Goal: Task Accomplishment & Management: Manage account settings

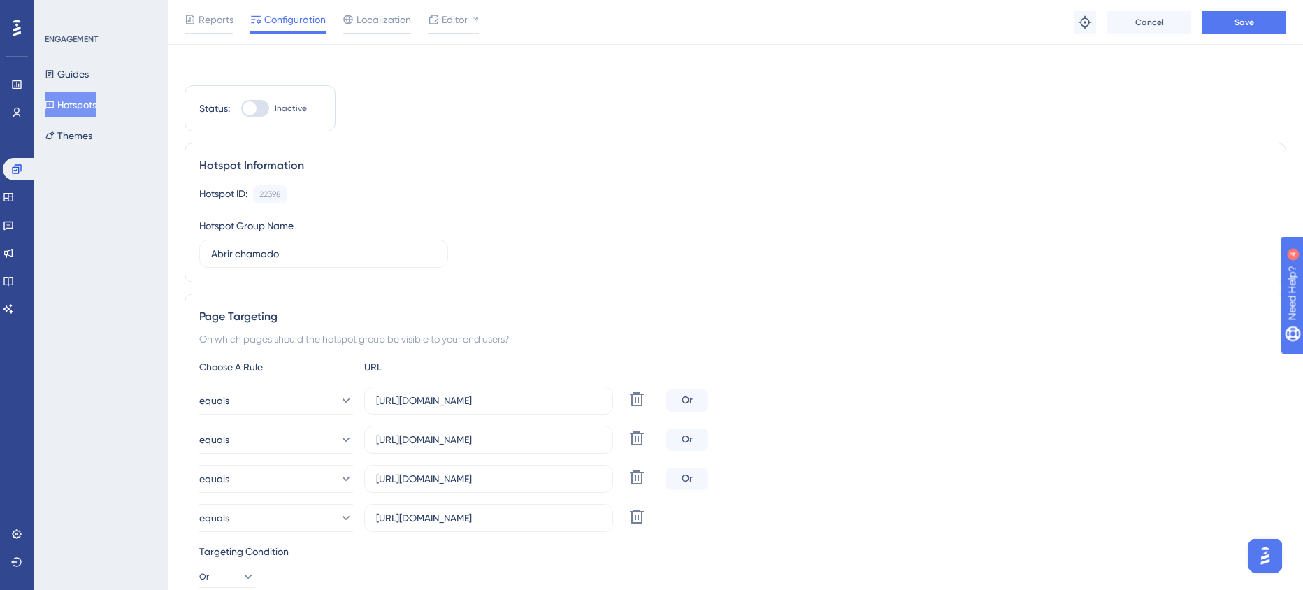
scroll to position [3, 16]
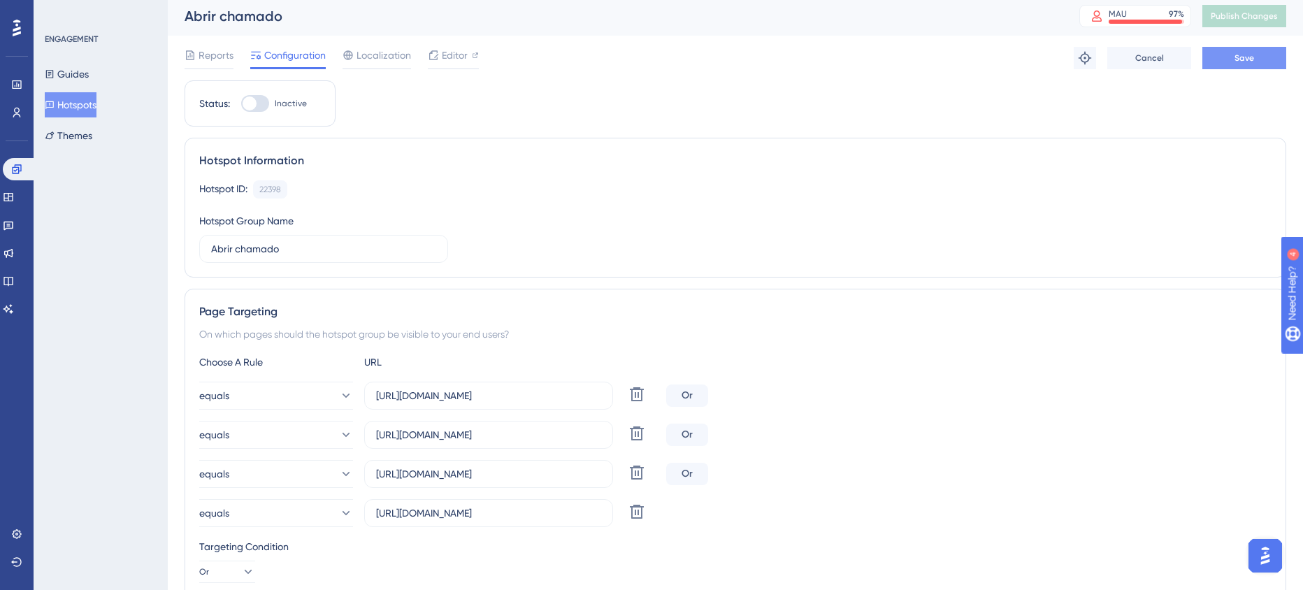
click at [1236, 59] on span "Save" at bounding box center [1245, 57] width 20 height 11
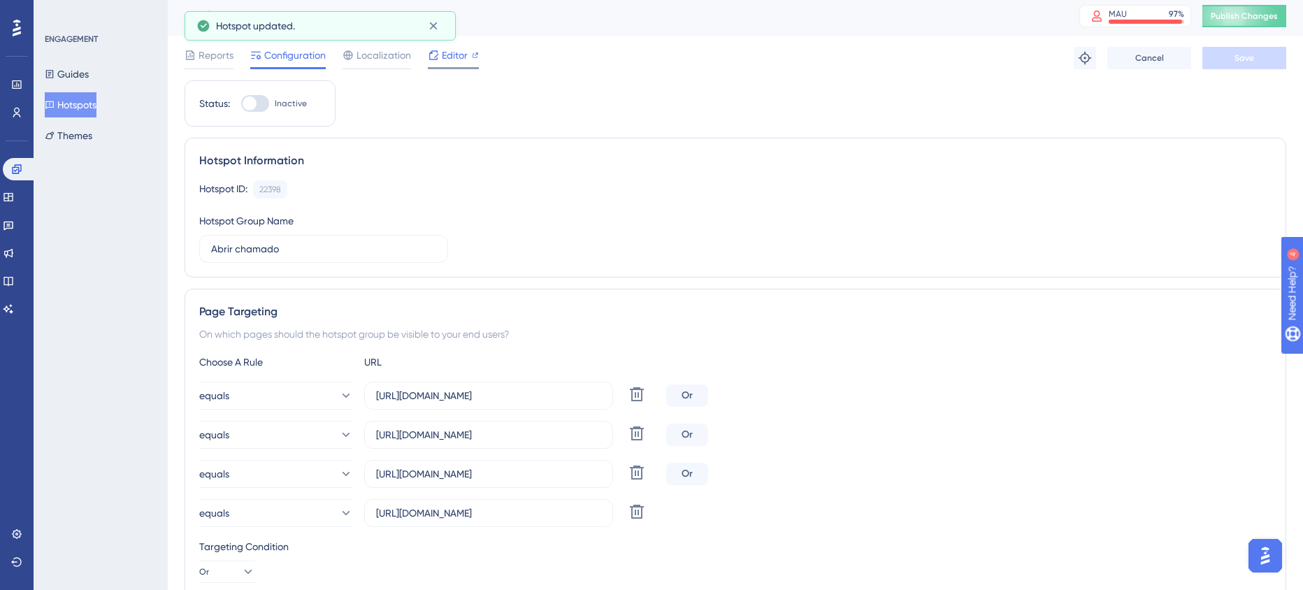
click at [442, 57] on span "Editor" at bounding box center [455, 55] width 26 height 17
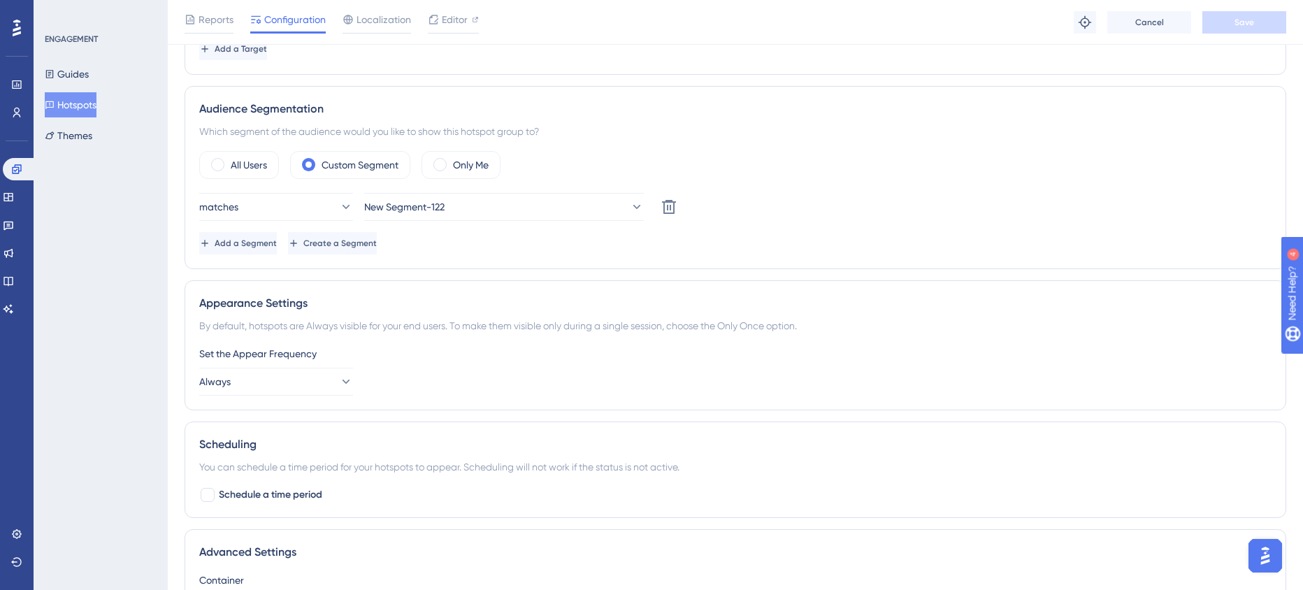
scroll to position [608, 16]
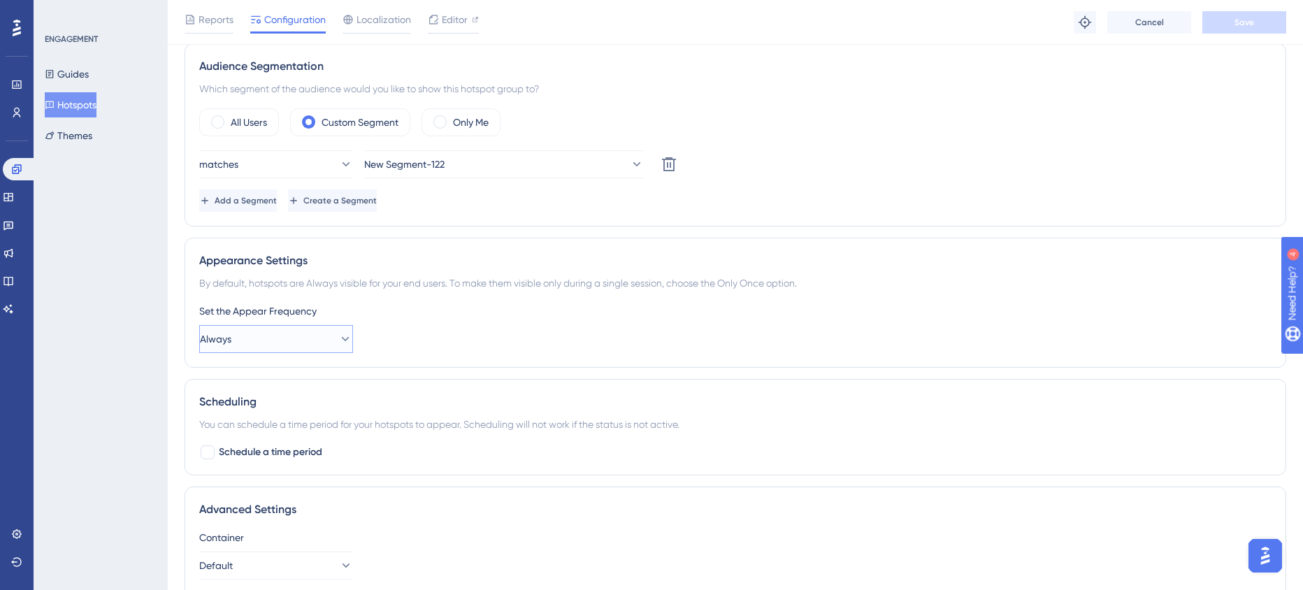
click at [281, 336] on button "Always" at bounding box center [276, 339] width 154 height 28
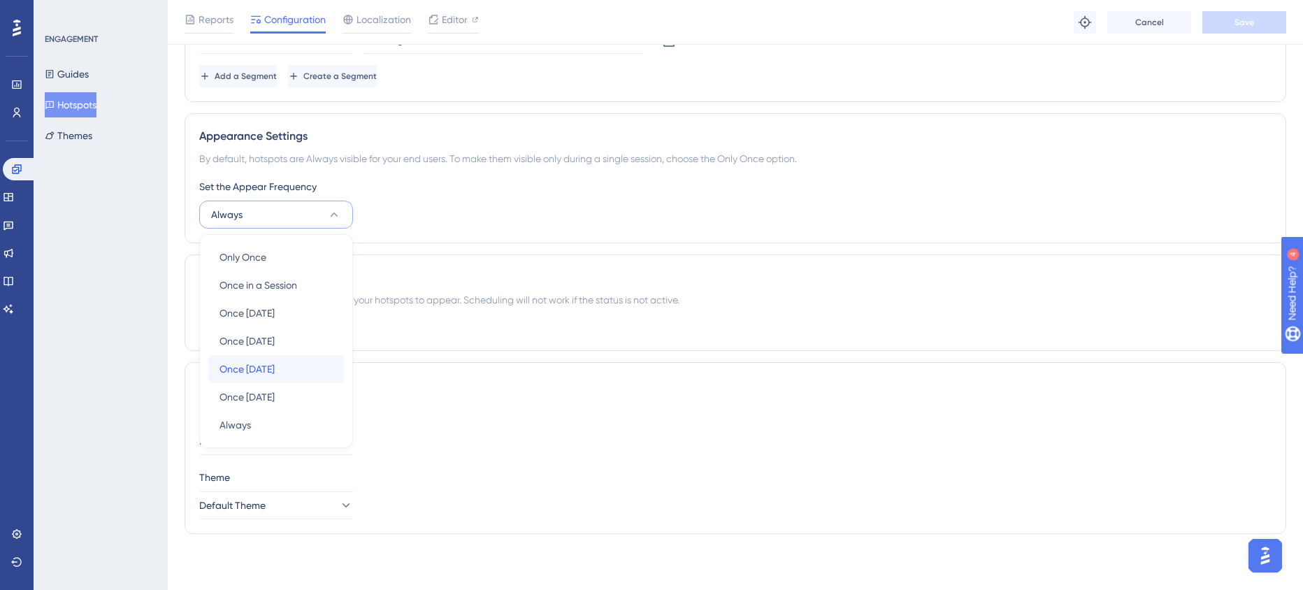
click at [307, 362] on div "Once in 30 days Once in 30 days" at bounding box center [276, 369] width 113 height 28
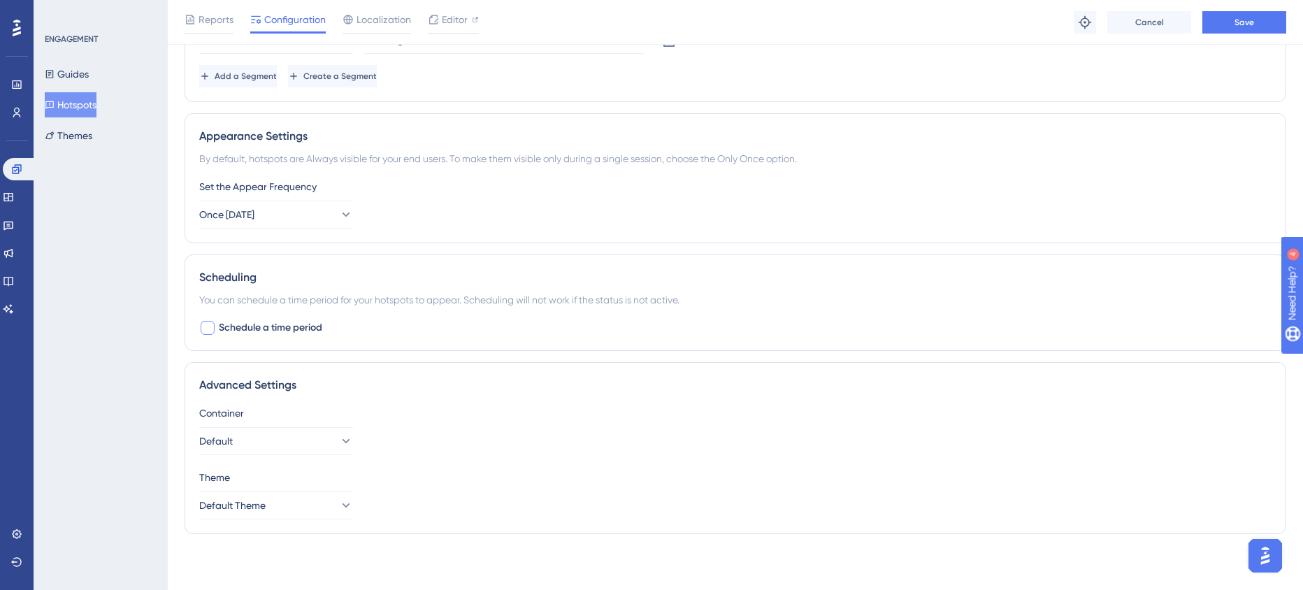
click at [201, 322] on div at bounding box center [208, 328] width 14 height 14
checkbox input "true"
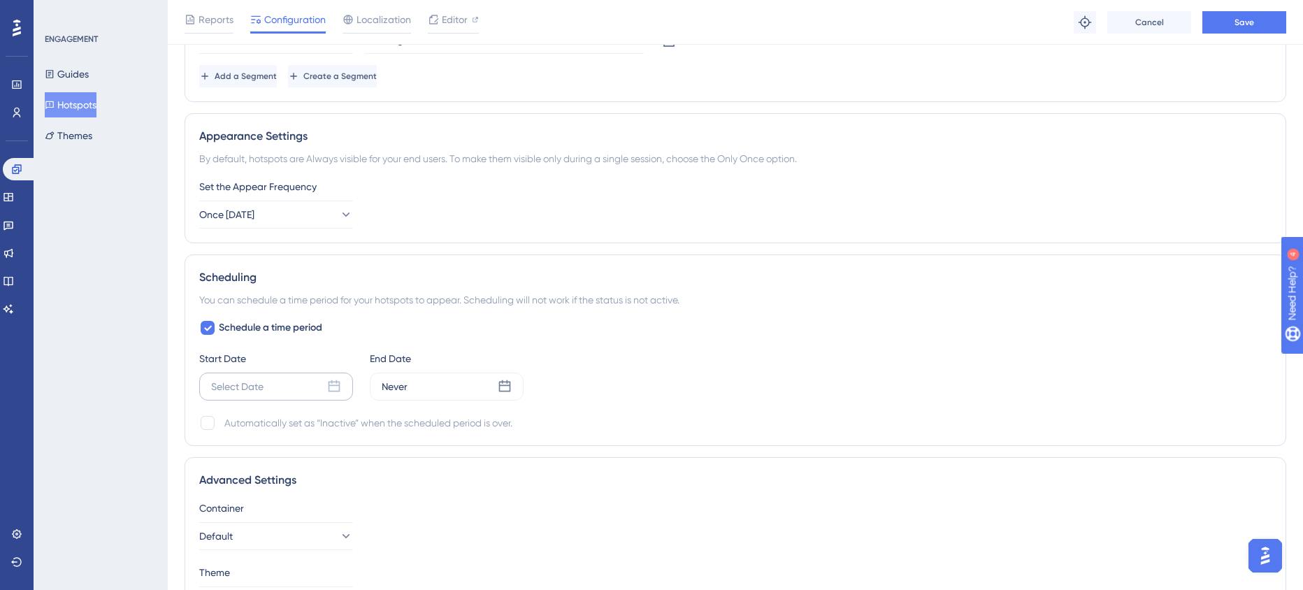
click at [274, 380] on div "Select Date" at bounding box center [276, 387] width 154 height 28
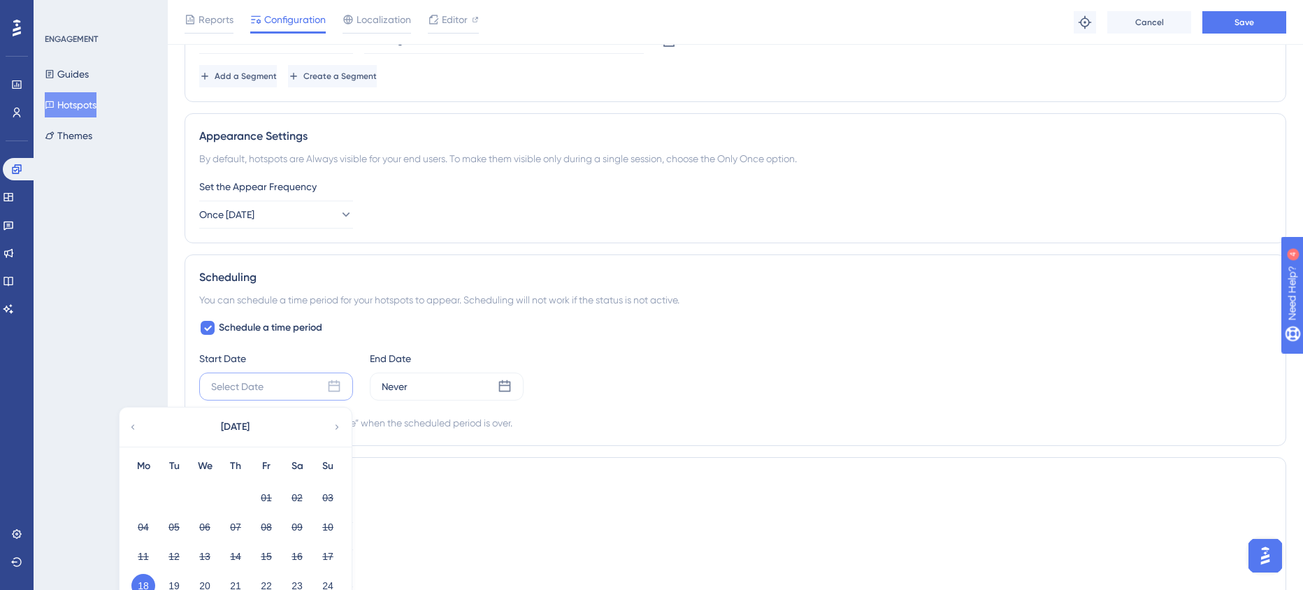
click at [131, 581] on button "18" at bounding box center [143, 586] width 24 height 24
click at [406, 393] on div "Never" at bounding box center [447, 387] width 154 height 28
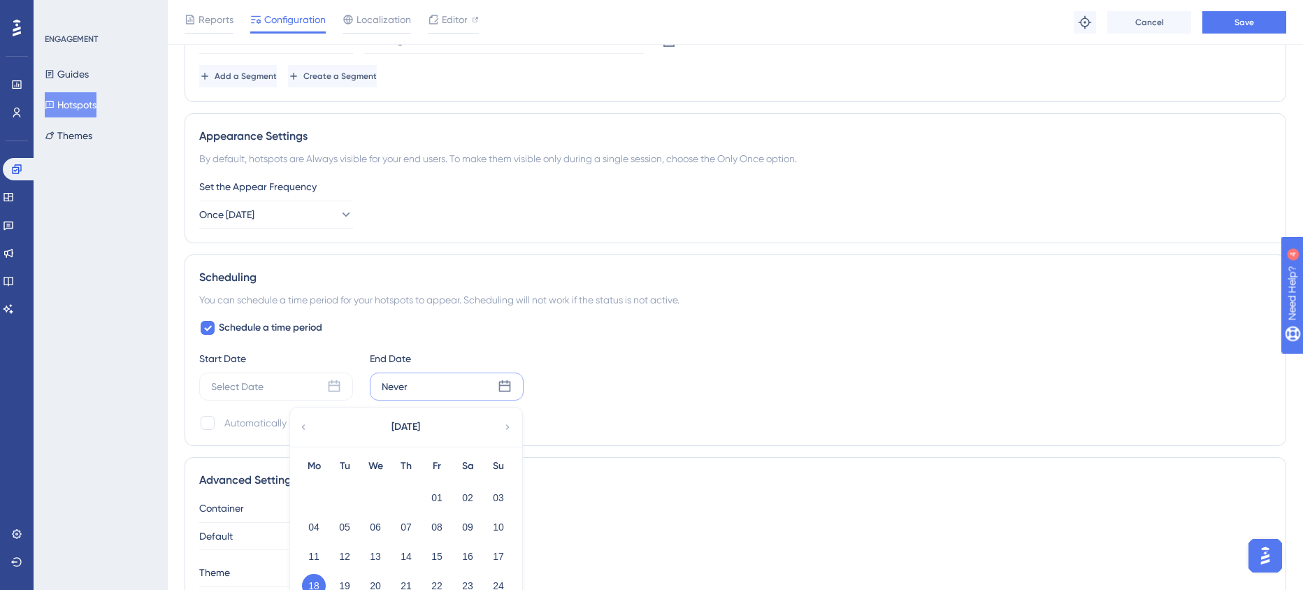
click at [503, 431] on icon at bounding box center [508, 427] width 10 height 13
click at [456, 556] on button "20" at bounding box center [468, 557] width 24 height 24
click at [456, 555] on button "20" at bounding box center [468, 557] width 24 height 24
click at [456, 562] on button "20" at bounding box center [468, 557] width 24 height 24
click at [394, 552] on button "18" at bounding box center [406, 557] width 24 height 24
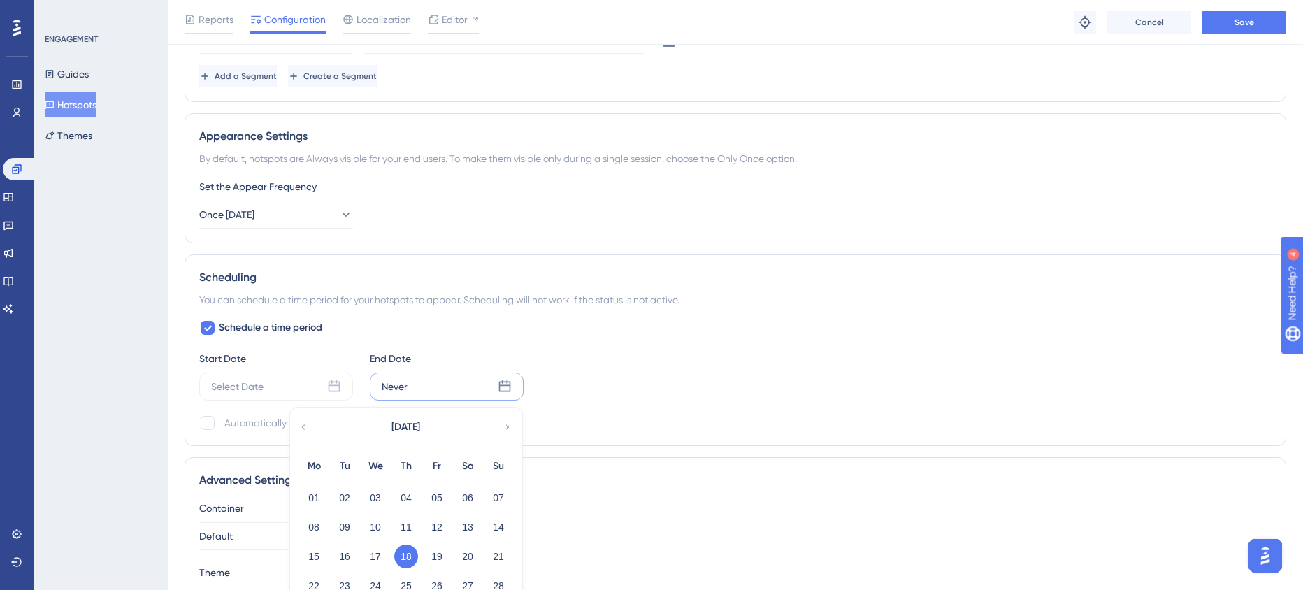
click at [394, 561] on button "18" at bounding box center [406, 557] width 24 height 24
click at [578, 401] on div "Schedule a time period Start Date Select Date End Date Never September 2025 Mo …" at bounding box center [735, 376] width 1073 height 112
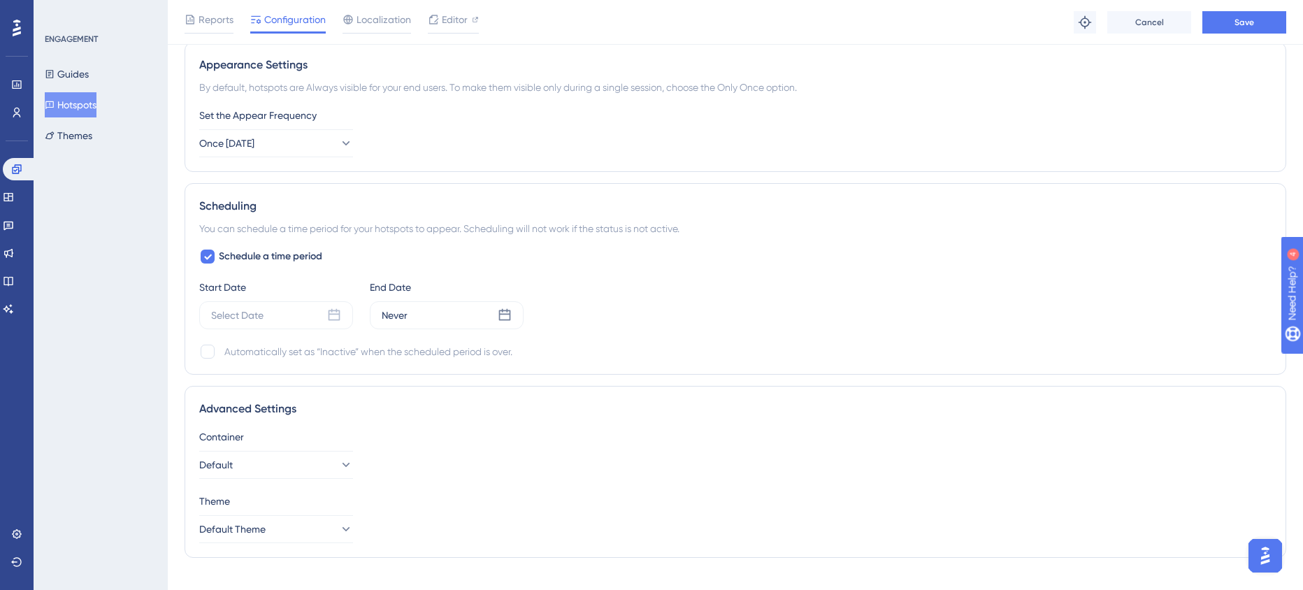
scroll to position [813, 16]
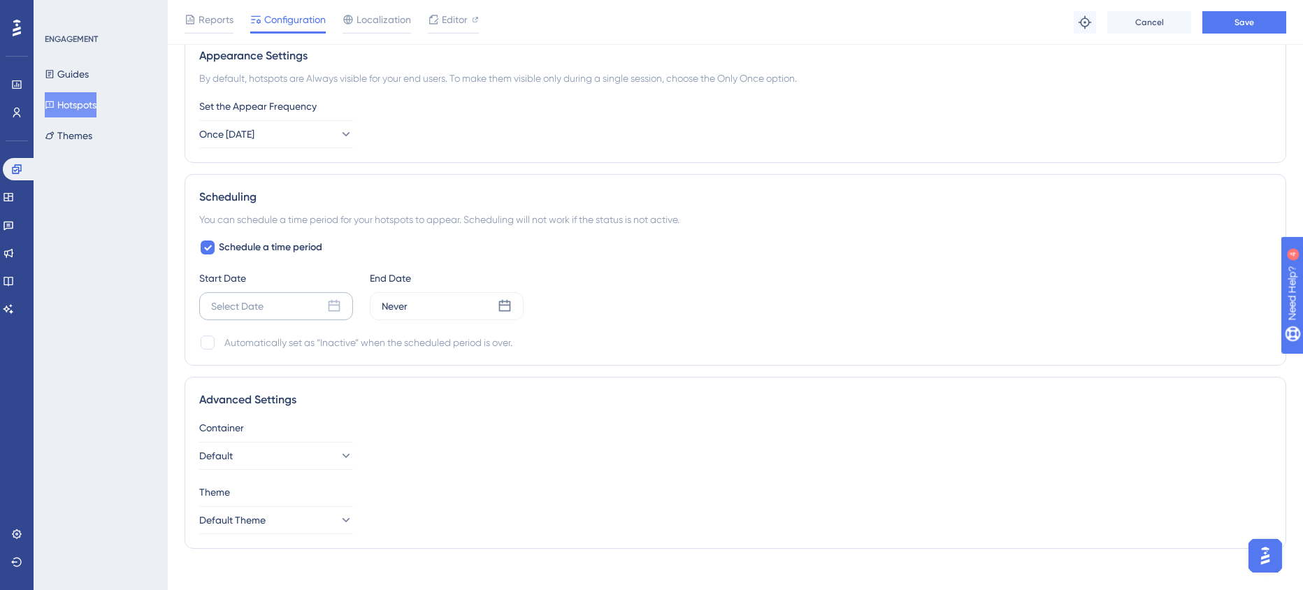
click at [227, 316] on div "Select Date" at bounding box center [276, 306] width 154 height 28
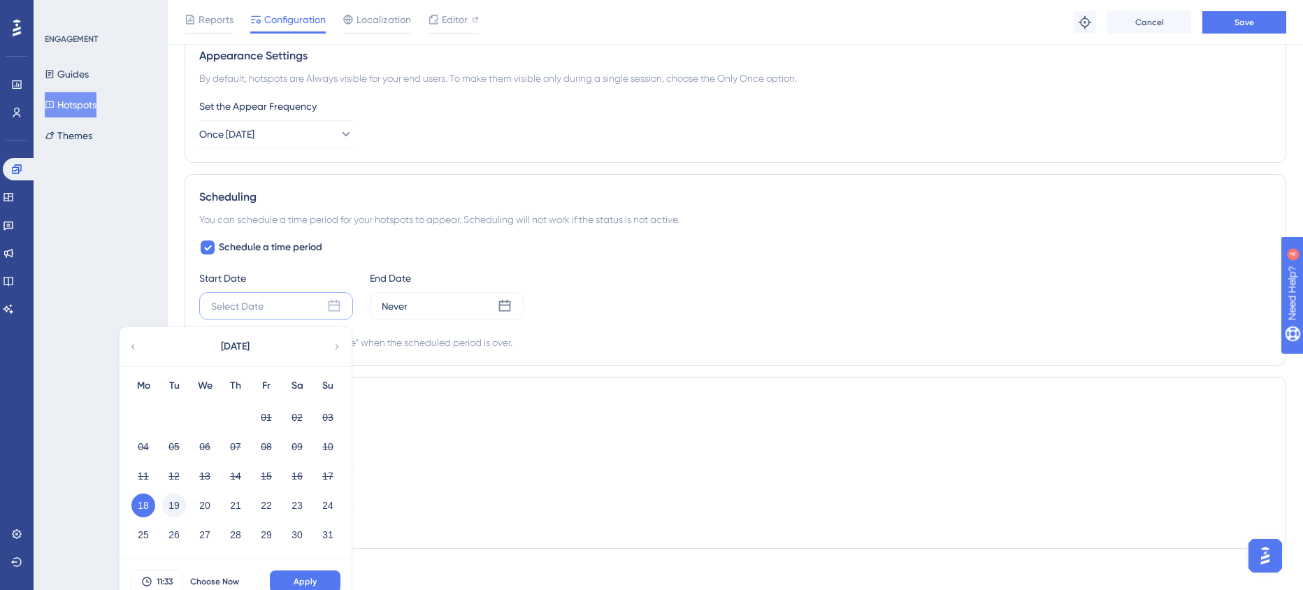
click at [162, 508] on button "19" at bounding box center [174, 506] width 24 height 24
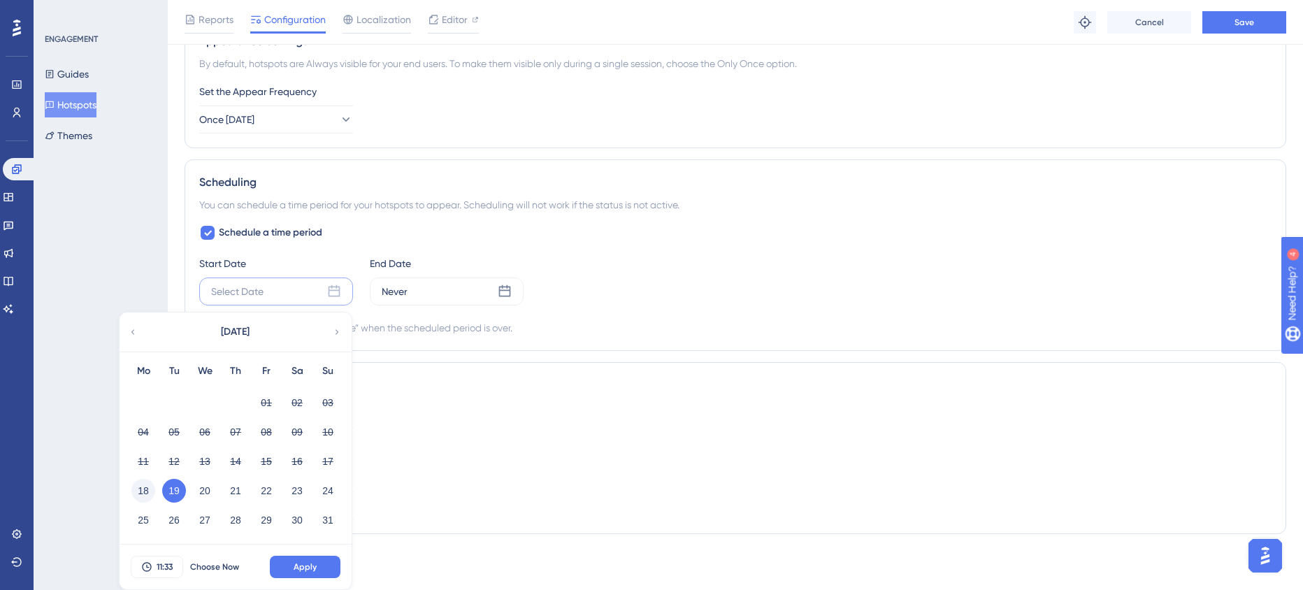
click at [131, 487] on button "18" at bounding box center [143, 491] width 24 height 24
click at [308, 566] on button "Apply" at bounding box center [305, 567] width 71 height 22
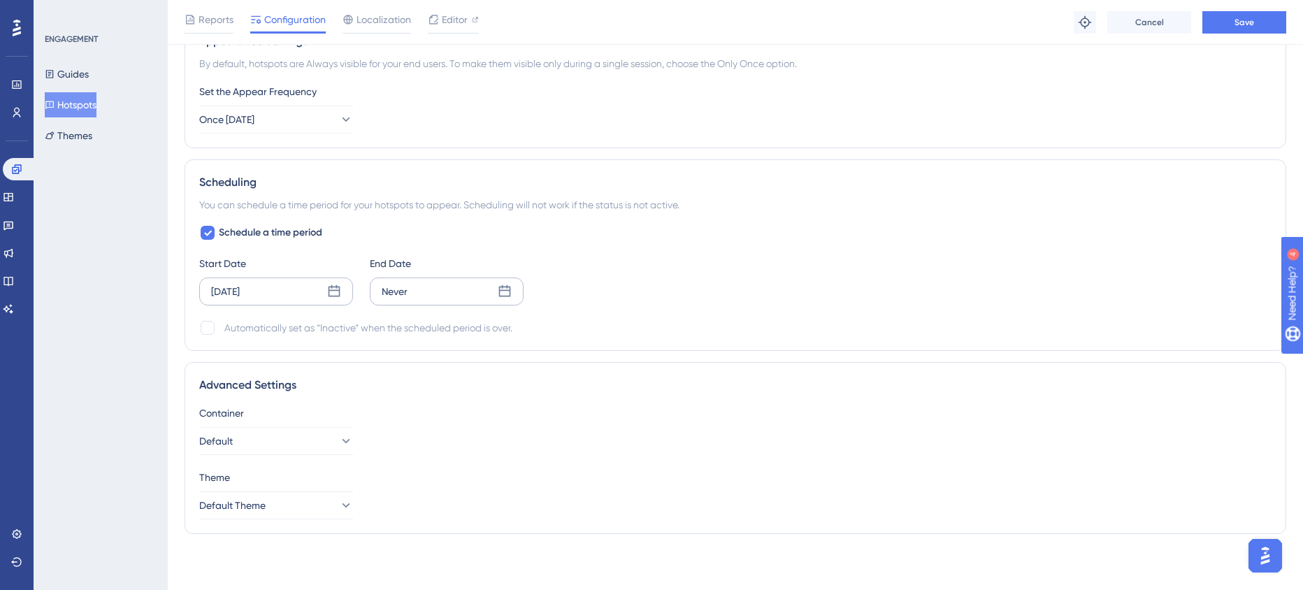
click at [406, 296] on div "Never" at bounding box center [447, 292] width 154 height 28
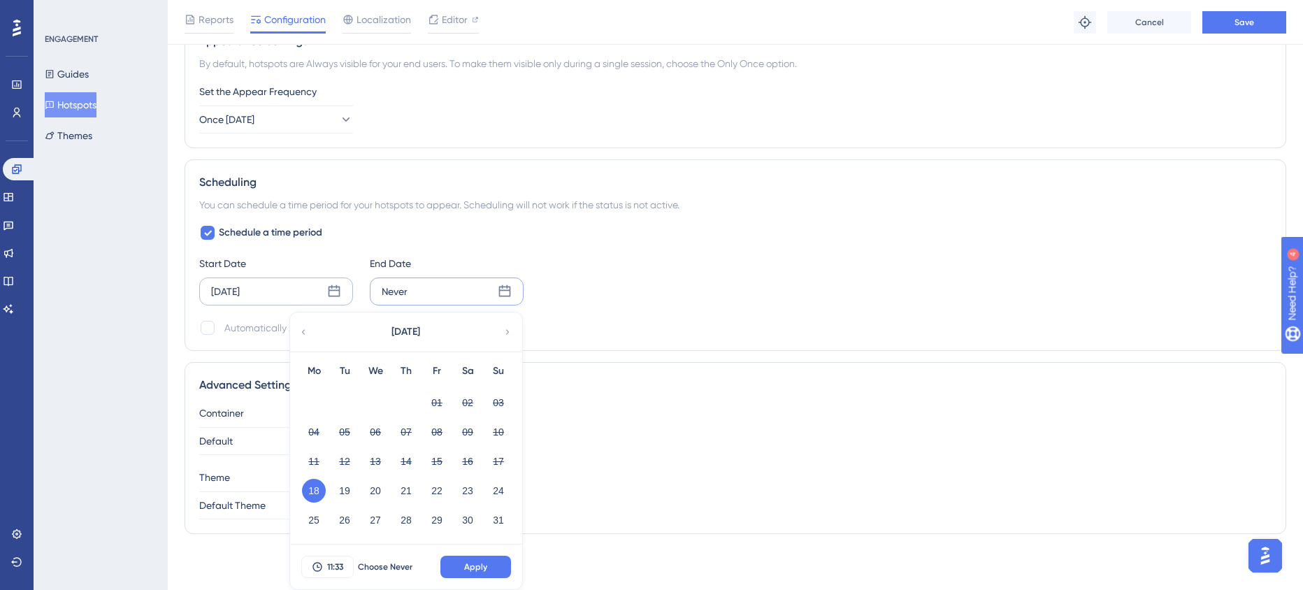
click at [503, 336] on icon at bounding box center [508, 332] width 10 height 13
click at [456, 462] on button "20" at bounding box center [468, 462] width 24 height 24
click at [470, 564] on span "Apply" at bounding box center [475, 567] width 23 height 11
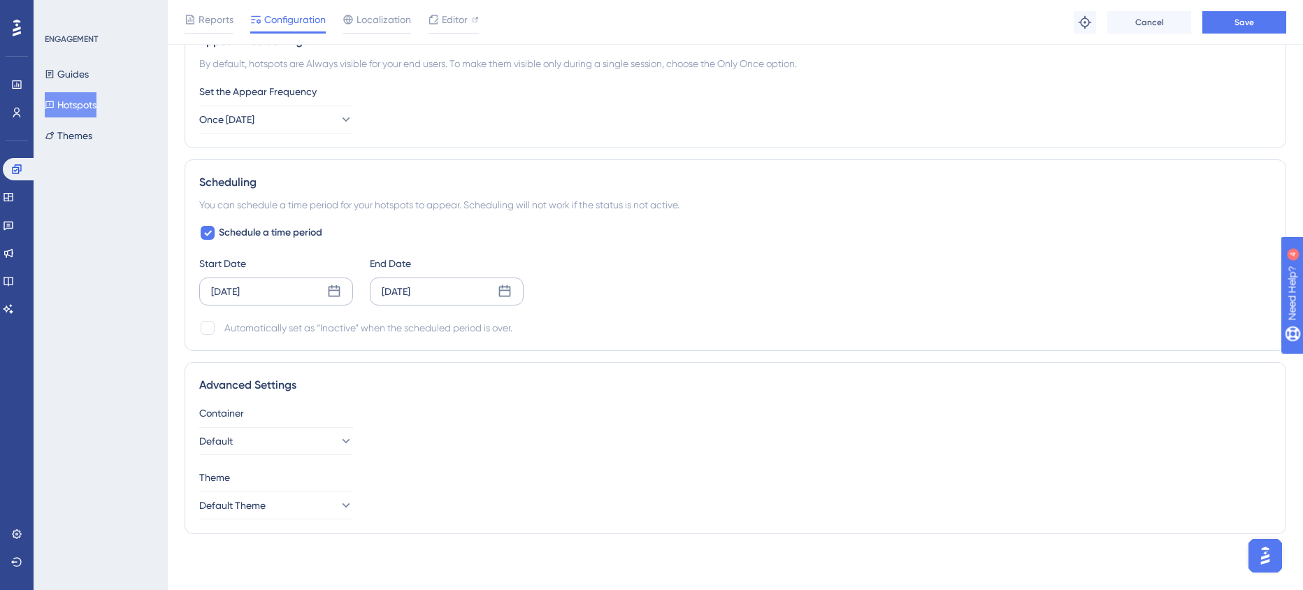
click at [447, 297] on div "Sep 20 2025" at bounding box center [447, 292] width 154 height 28
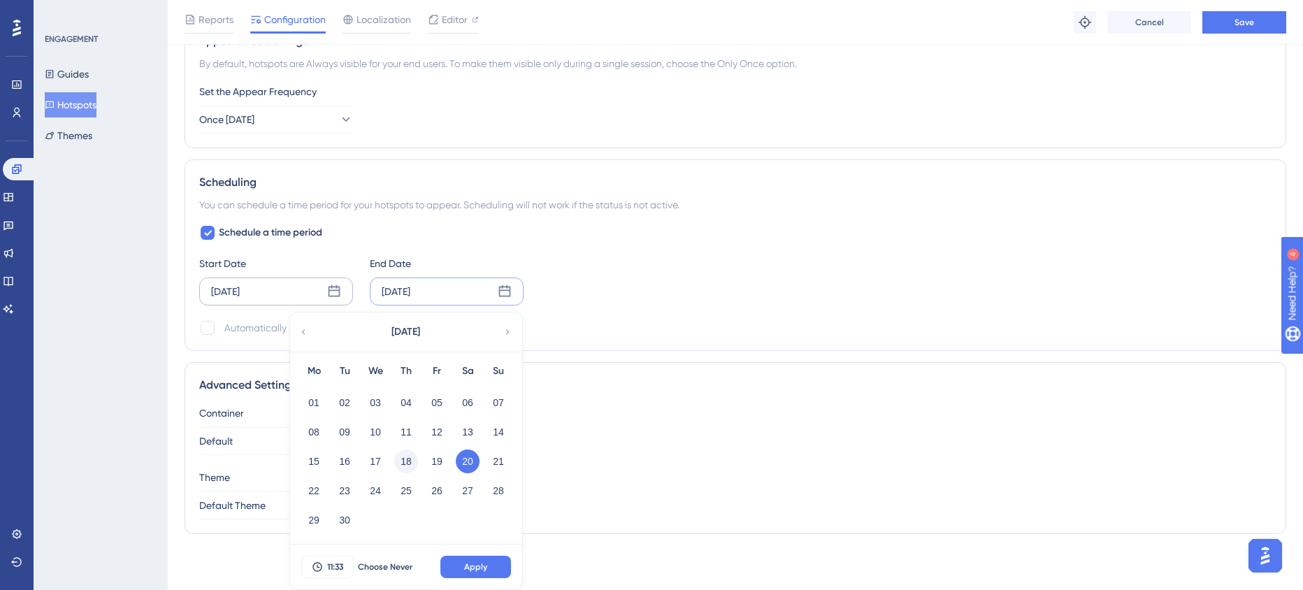
click at [396, 461] on button "18" at bounding box center [406, 462] width 24 height 24
click at [464, 569] on span "Apply" at bounding box center [475, 567] width 23 height 11
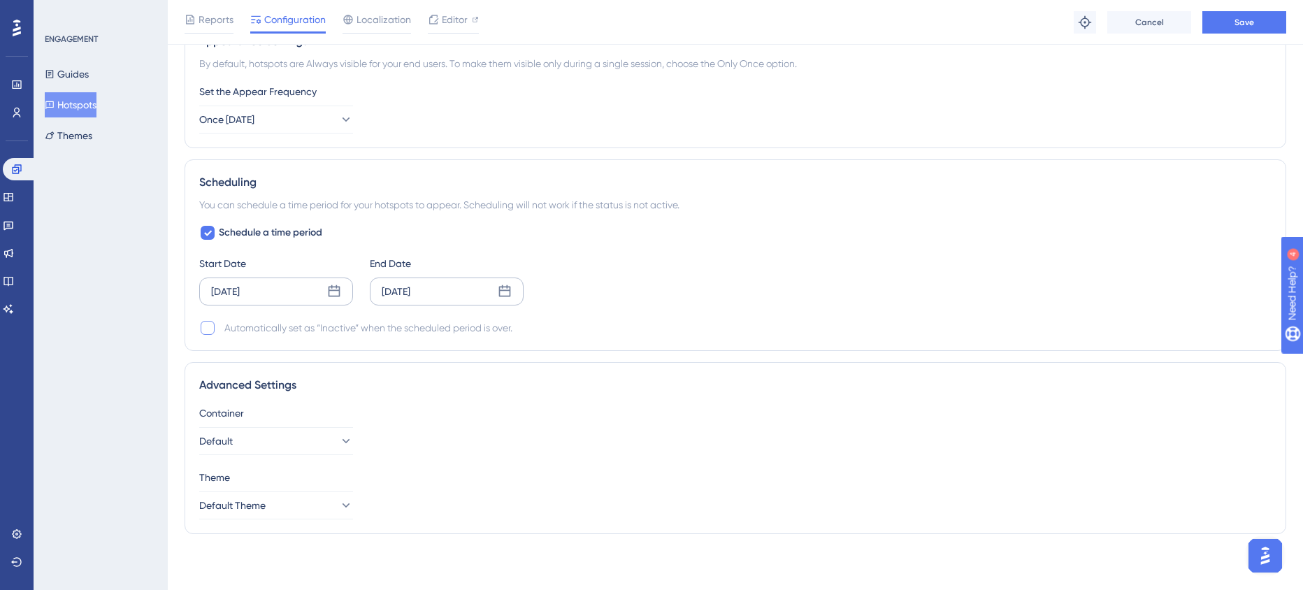
click at [201, 331] on div at bounding box center [208, 328] width 14 height 14
checkbox input "false"
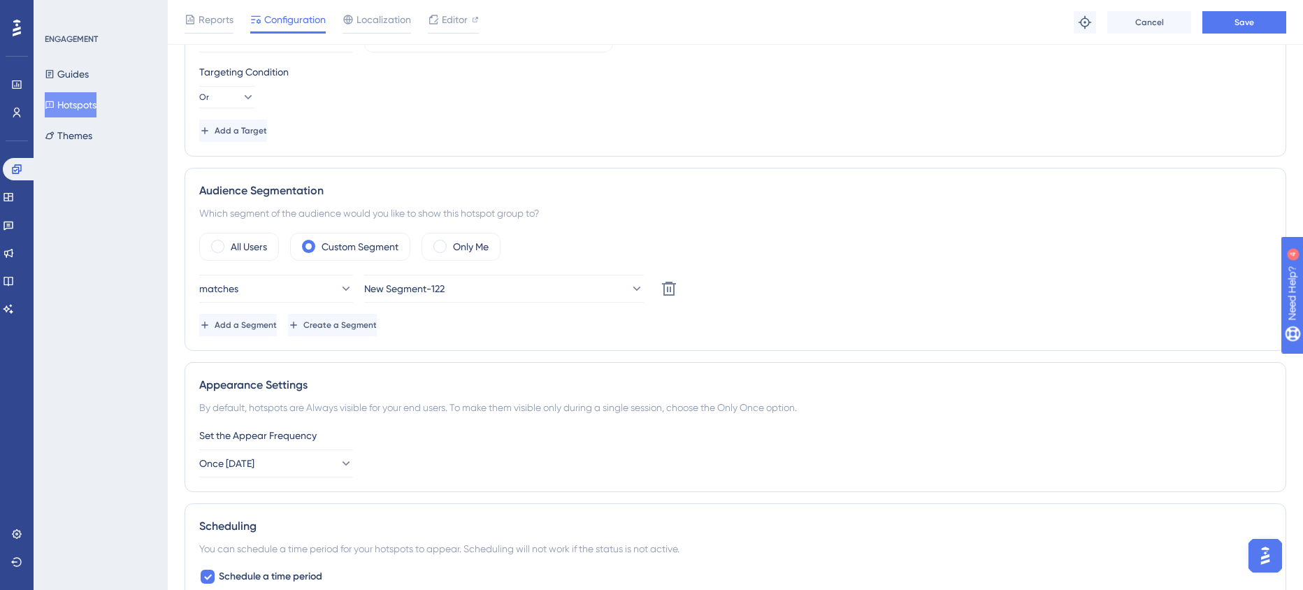
scroll to position [483, 0]
click at [255, 248] on label "All Users" at bounding box center [249, 247] width 36 height 17
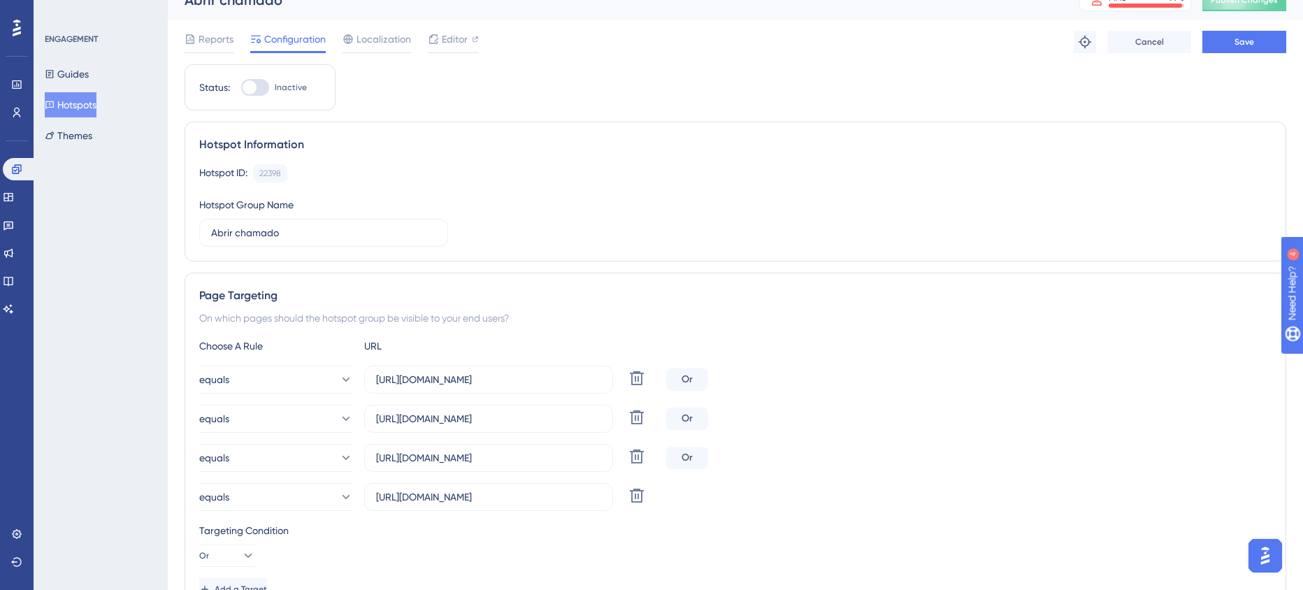
scroll to position [0, 0]
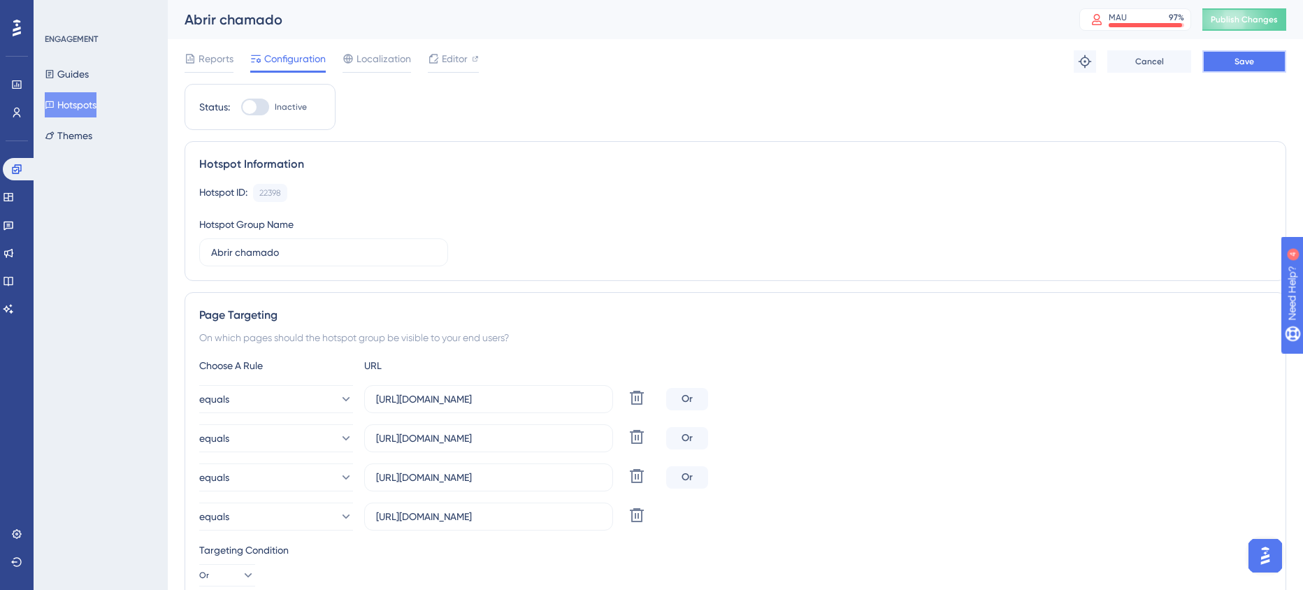
click at [1244, 63] on span "Save" at bounding box center [1245, 61] width 20 height 11
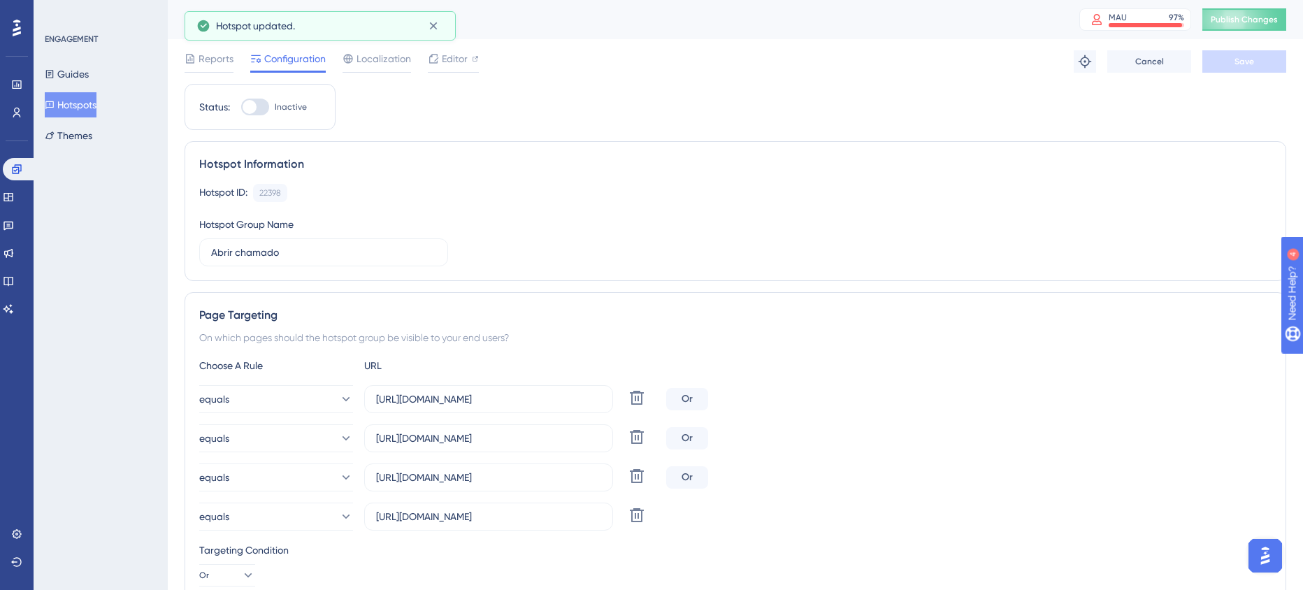
click at [257, 110] on div at bounding box center [255, 107] width 28 height 17
click at [241, 108] on input "Inactive" at bounding box center [241, 107] width 1 height 1
checkbox input "true"
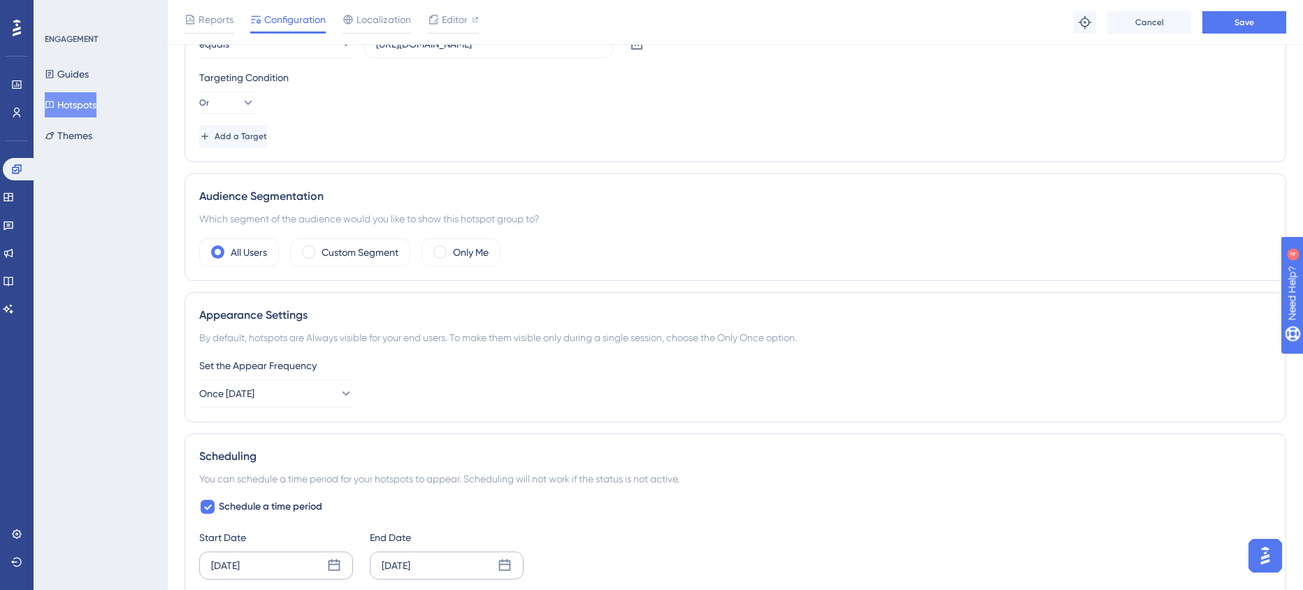
scroll to position [480, 0]
click at [338, 390] on icon at bounding box center [345, 392] width 14 height 14
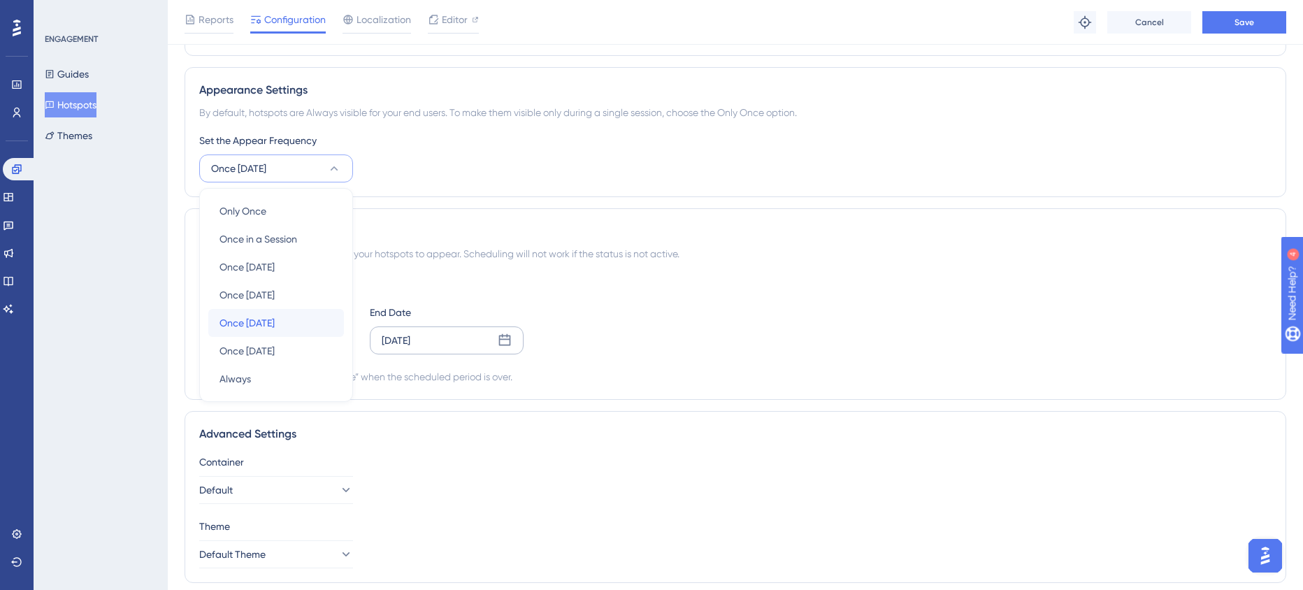
click at [306, 321] on div "Once in 30 days Once in 30 days" at bounding box center [276, 323] width 113 height 28
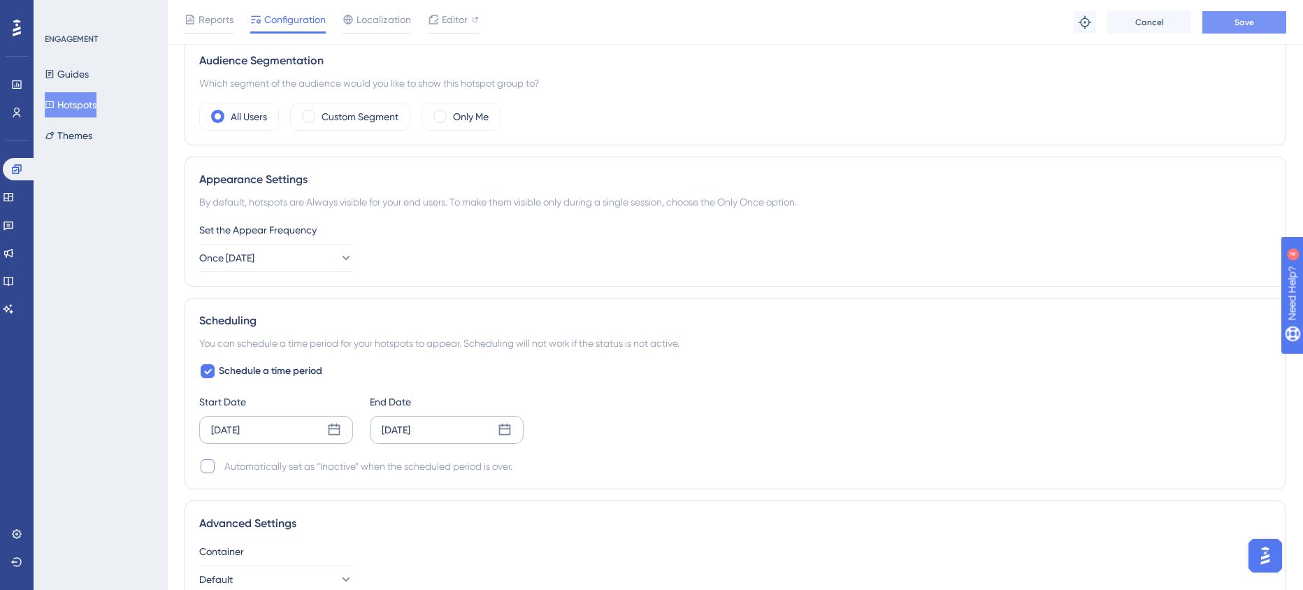
scroll to position [613, 0]
click at [1233, 20] on button "Save" at bounding box center [1245, 22] width 84 height 22
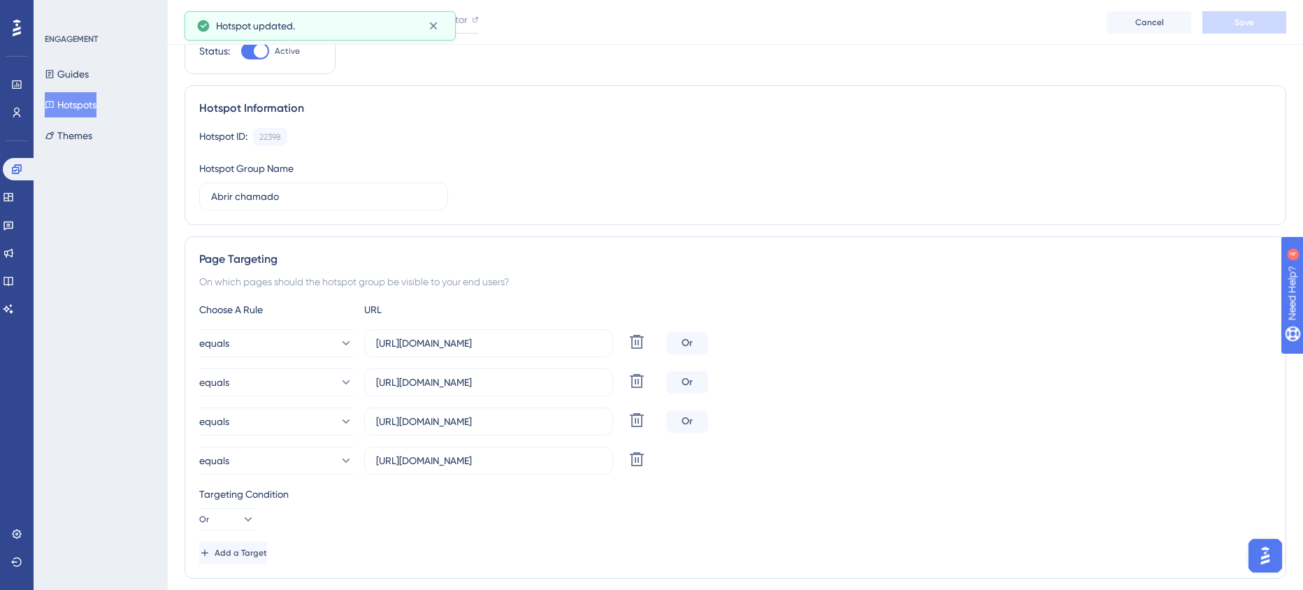
scroll to position [0, 0]
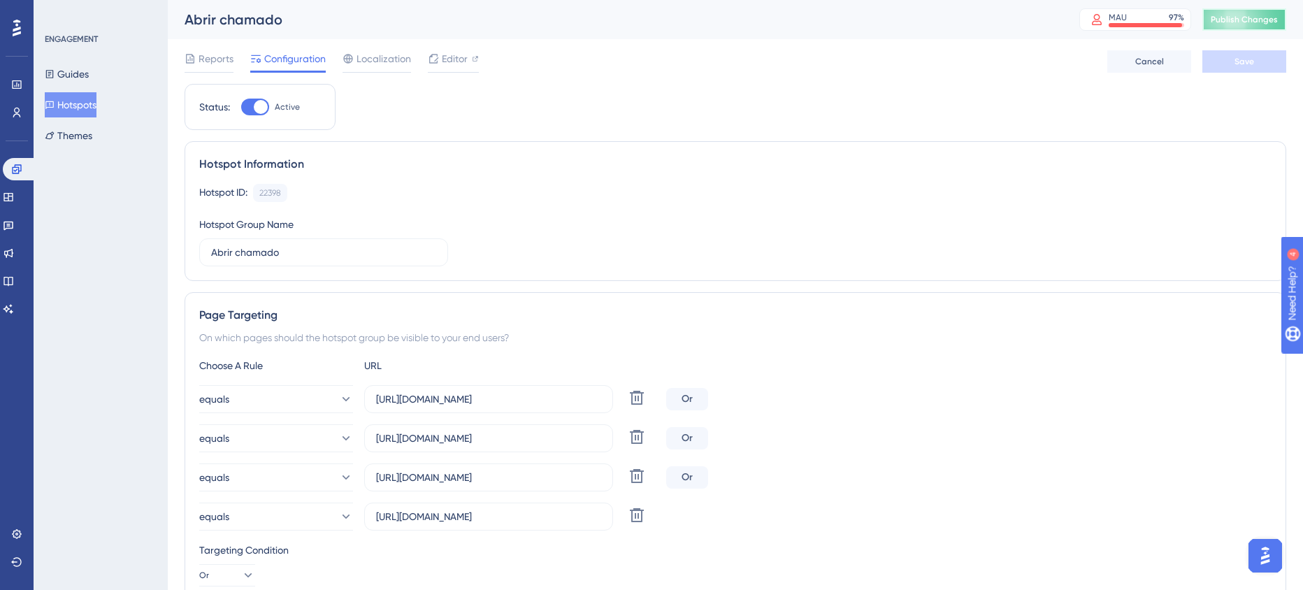
click at [1254, 27] on button "Publish Changes" at bounding box center [1245, 19] width 84 height 22
click at [442, 59] on span "Editor" at bounding box center [455, 58] width 26 height 17
